Goal: Book appointment/travel/reservation

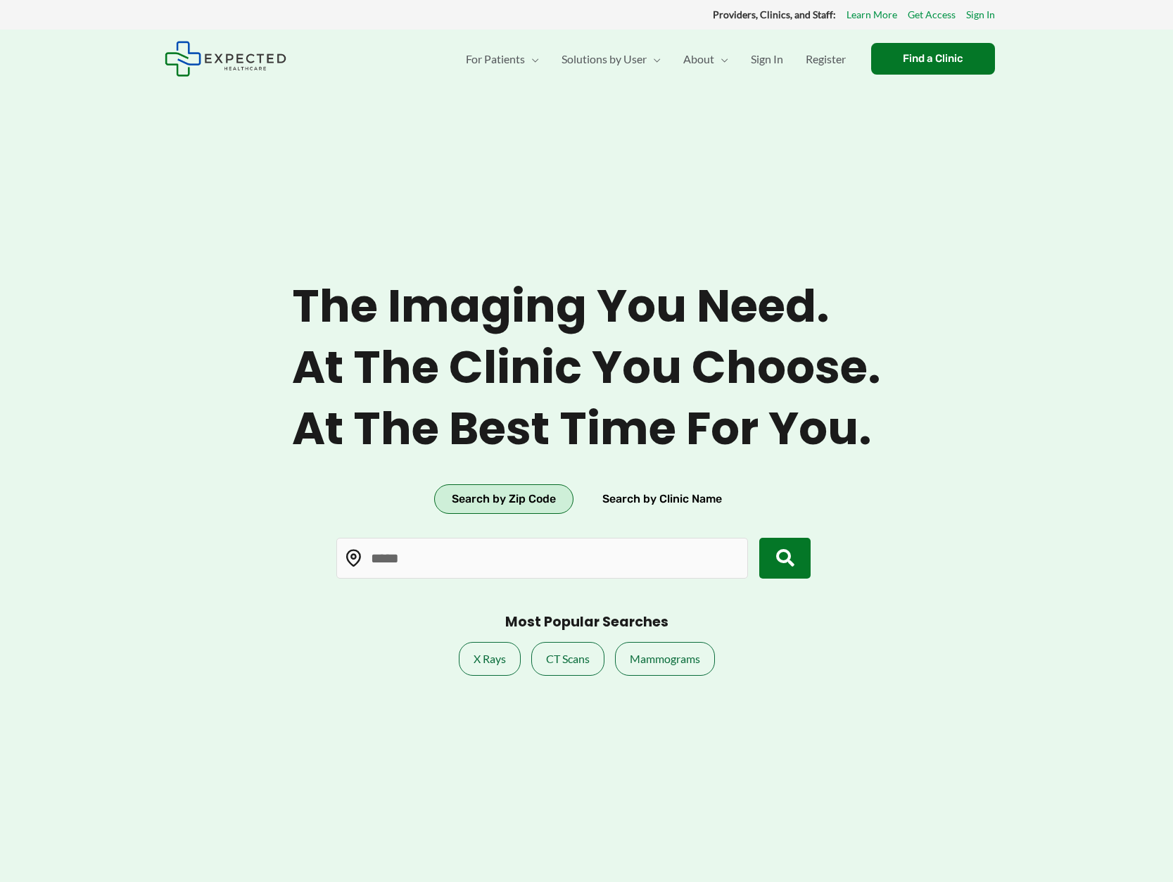
click at [898, 80] on div "For Patients Menu Toggle How does Expected work? Medical Records Navigator Reso…" at bounding box center [696, 59] width 627 height 58
click at [898, 68] on div "Find a Clinic" at bounding box center [933, 59] width 124 height 32
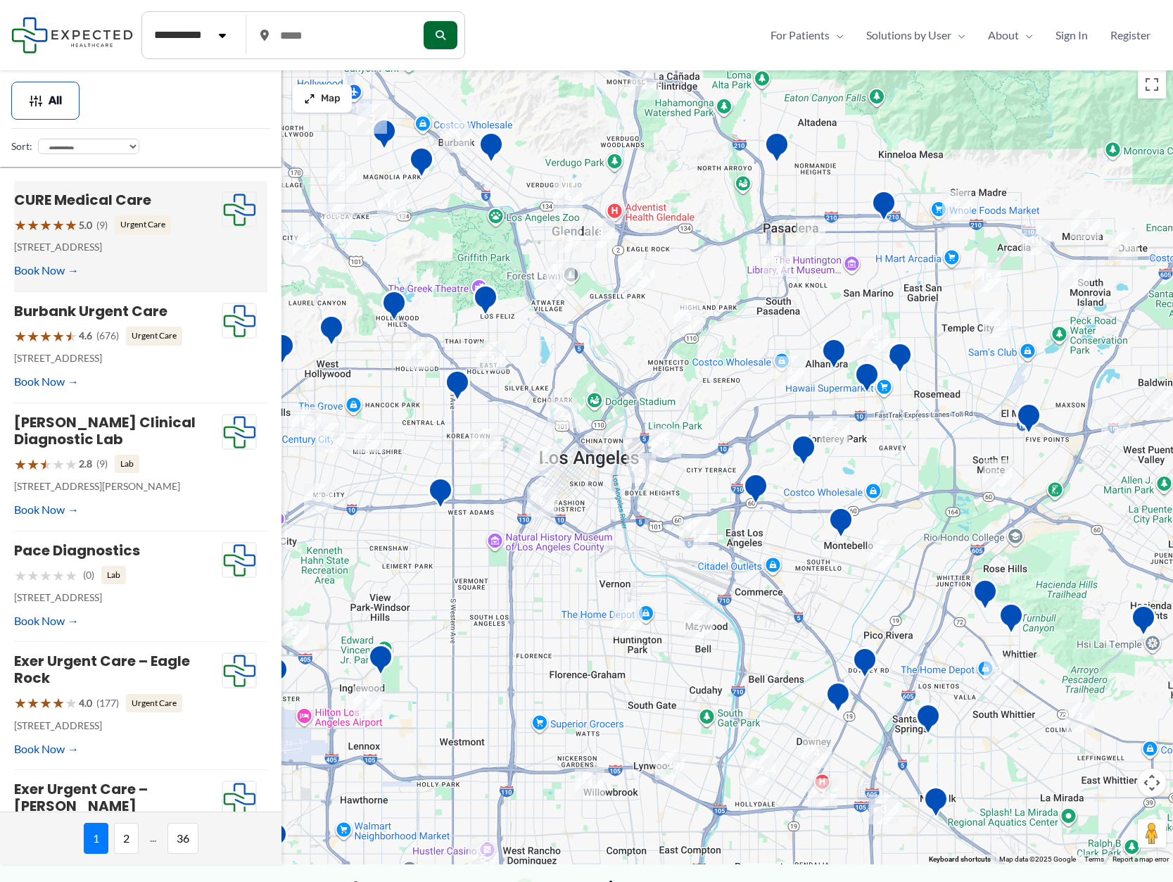
click at [199, 205] on h4 "CURE Medical Care" at bounding box center [118, 199] width 208 height 17
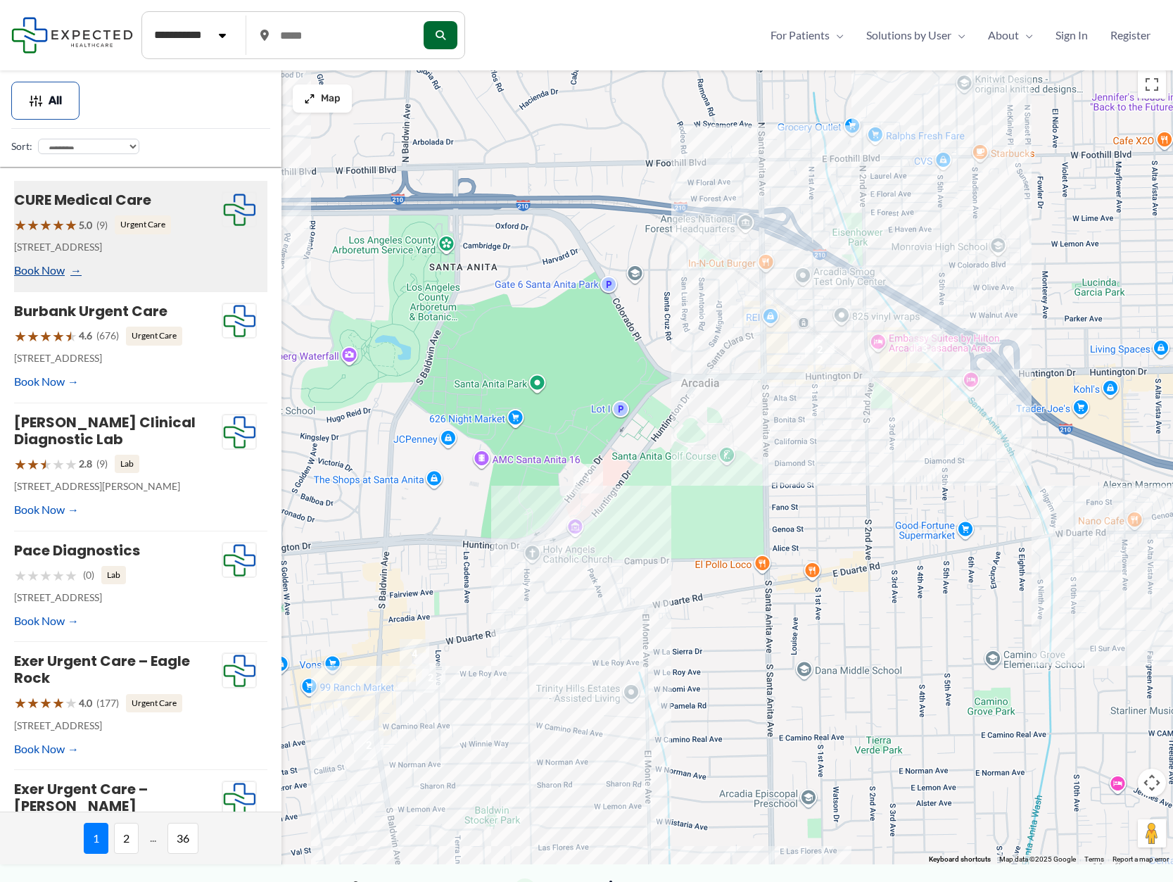
click at [47, 272] on link "Book Now" at bounding box center [46, 270] width 65 height 21
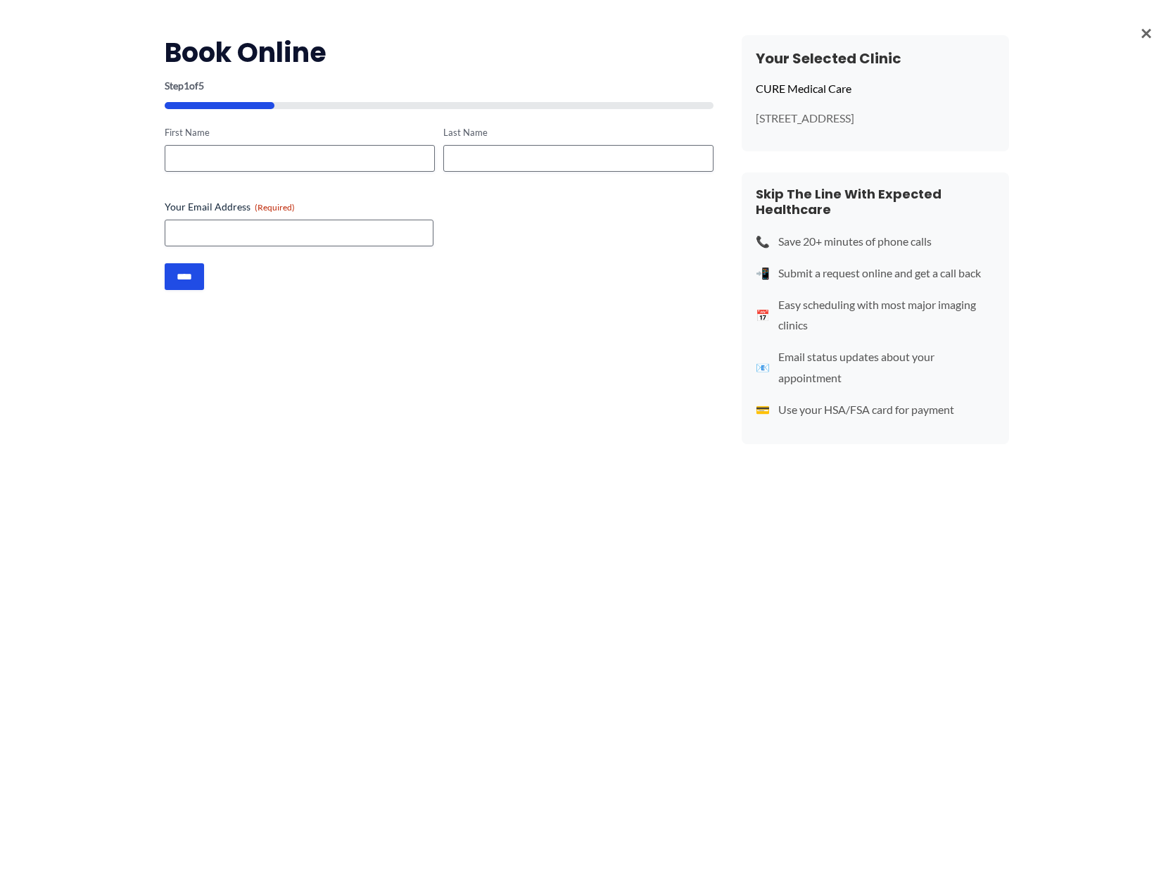
click at [1149, 34] on span "×" at bounding box center [1146, 32] width 11 height 37
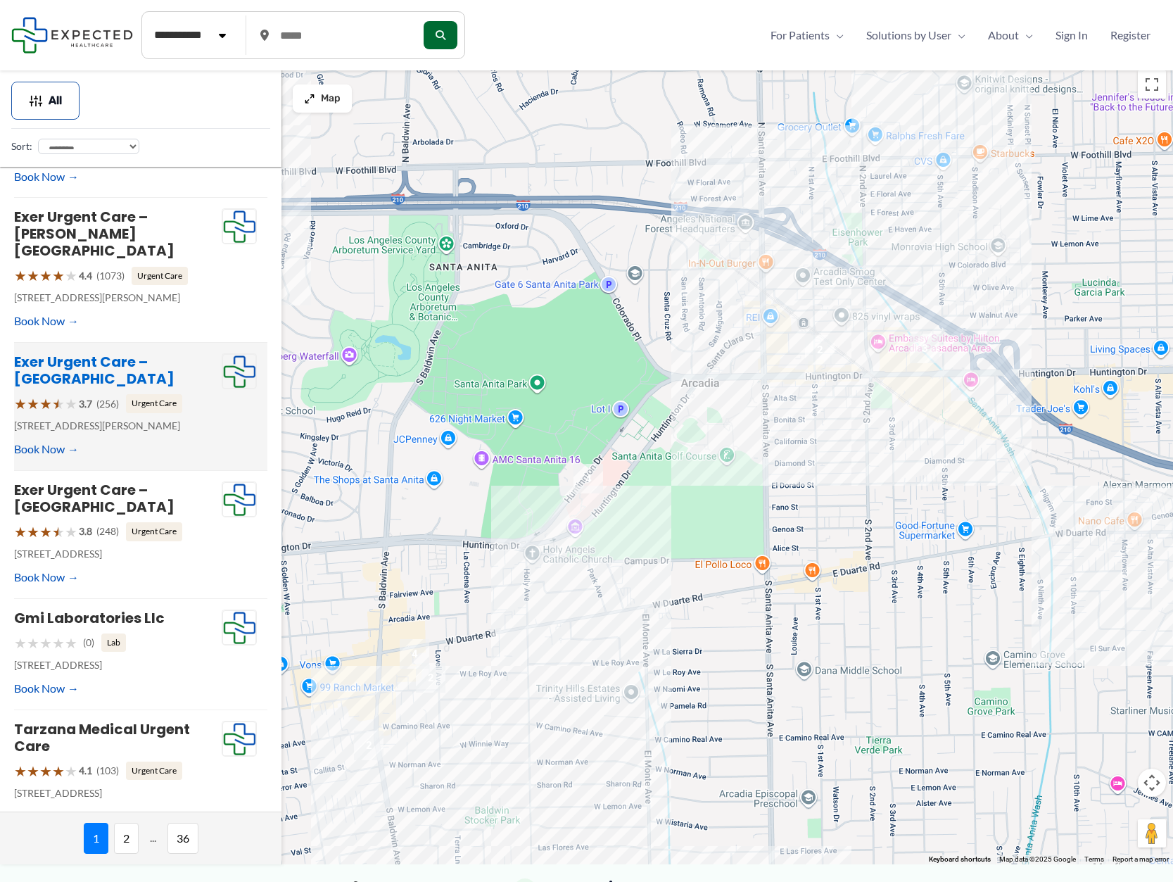
click at [72, 352] on link "Exer Urgent Care – North Hollywood" at bounding box center [94, 370] width 160 height 37
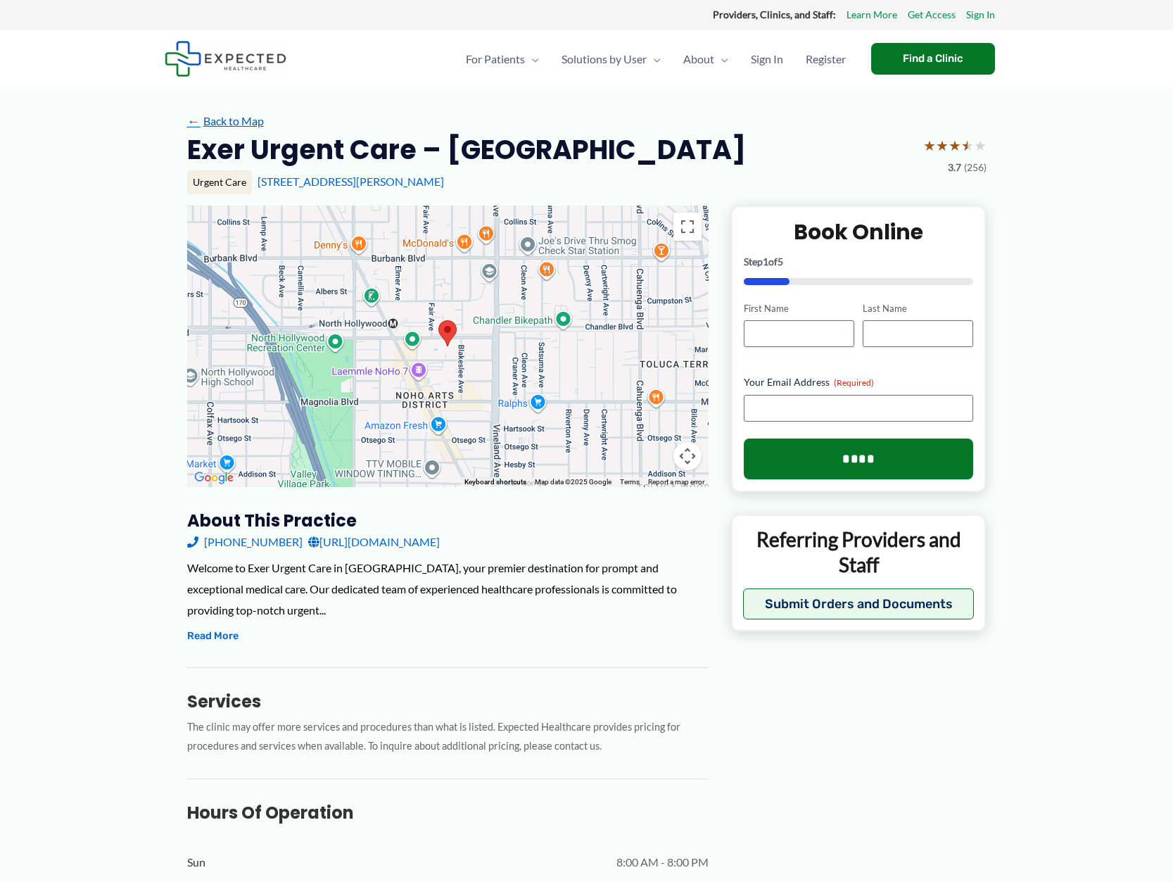
click at [215, 128] on link "← Back to Map" at bounding box center [225, 121] width 77 height 21
